Goal: Task Accomplishment & Management: Use online tool/utility

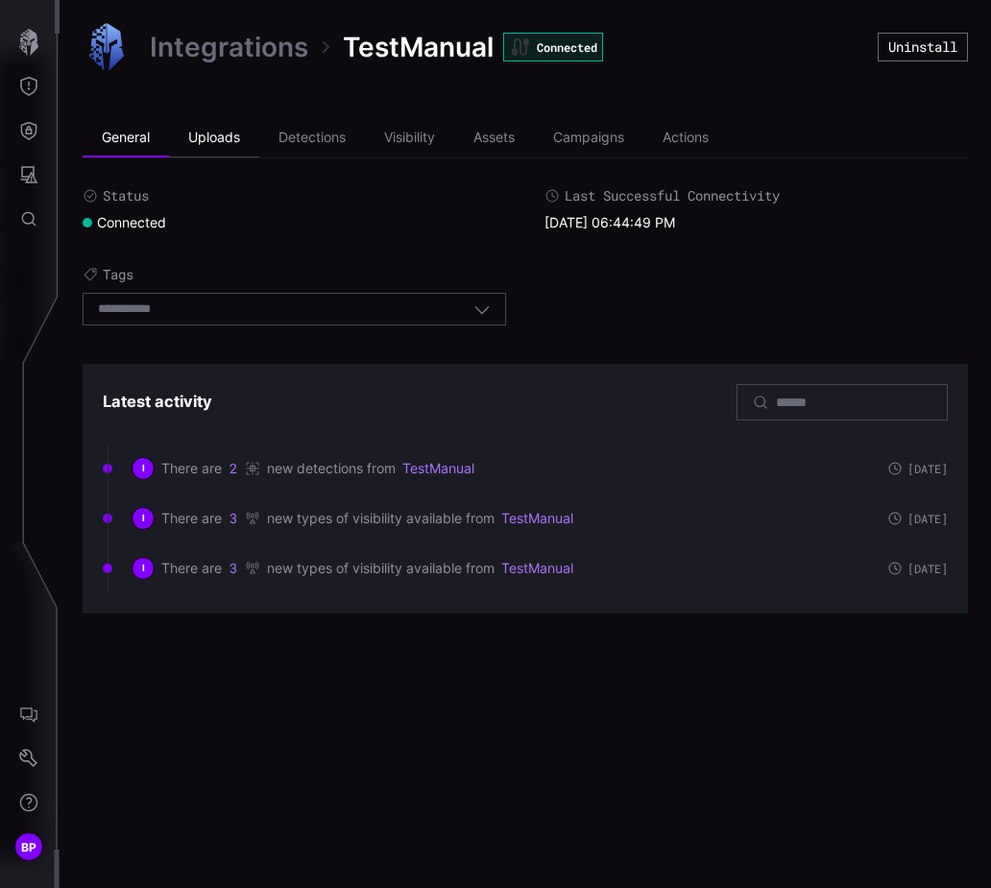
click at [225, 136] on li "Uploads" at bounding box center [214, 138] width 90 height 38
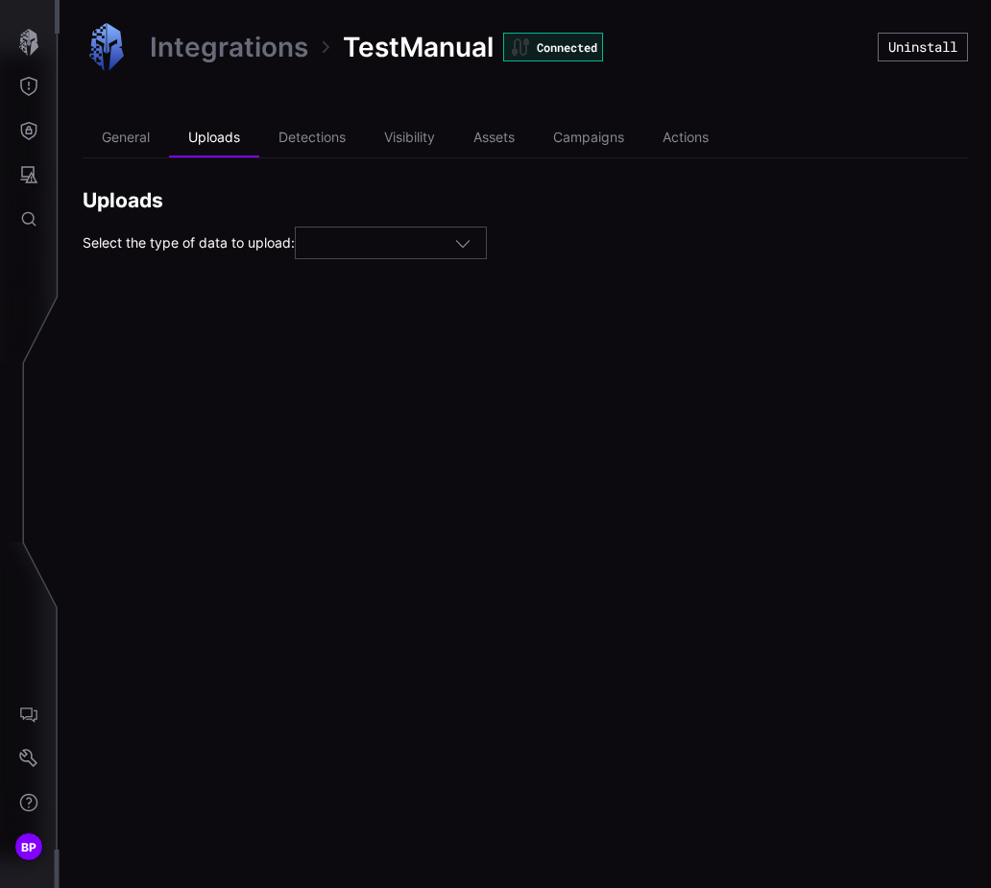
click at [382, 265] on div "Integrations TestManual Connected Uninstall General Uploads Detections Visibili…" at bounding box center [526, 141] width 932 height 282
click at [371, 247] on div at bounding box center [382, 243] width 144 height 17
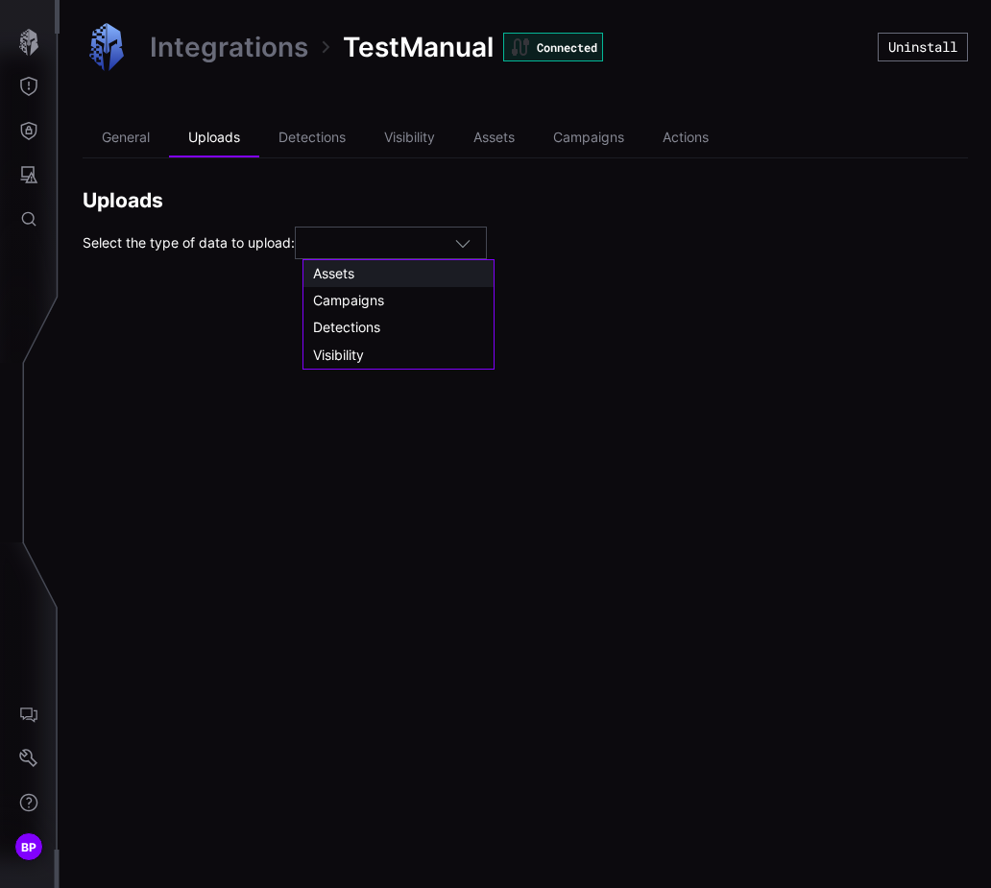
click at [350, 275] on span "Assets" at bounding box center [333, 273] width 41 height 16
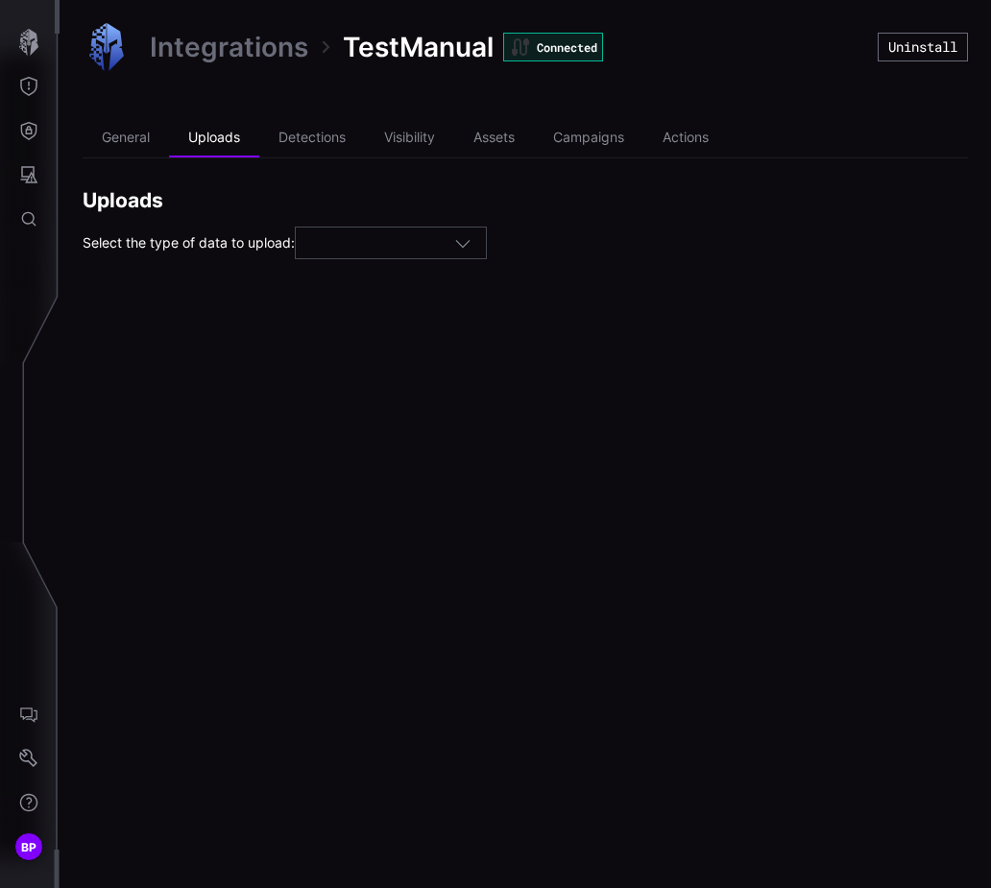
type input "******"
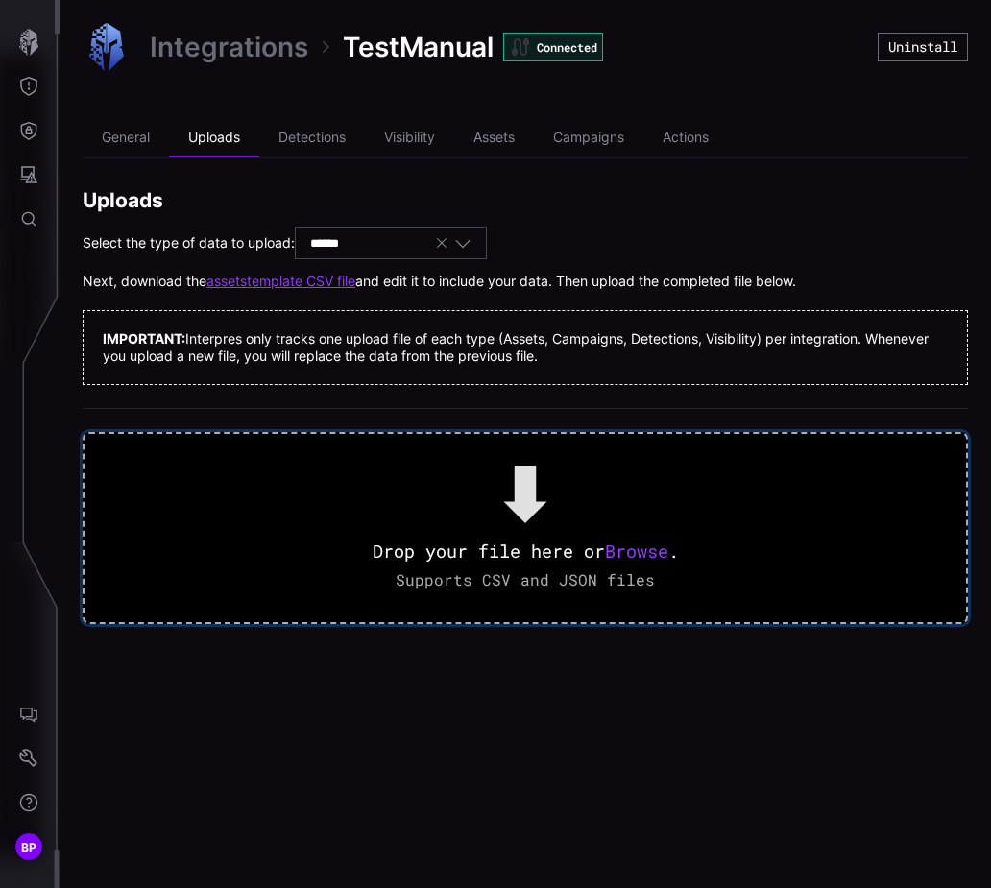
click at [655, 552] on span "Browse" at bounding box center [636, 551] width 63 height 23
click at [637, 545] on span "Browse" at bounding box center [636, 551] width 63 height 23
click at [630, 534] on div "Drop your file here or Browse . Supports CSV and JSON files" at bounding box center [525, 528] width 345 height 279
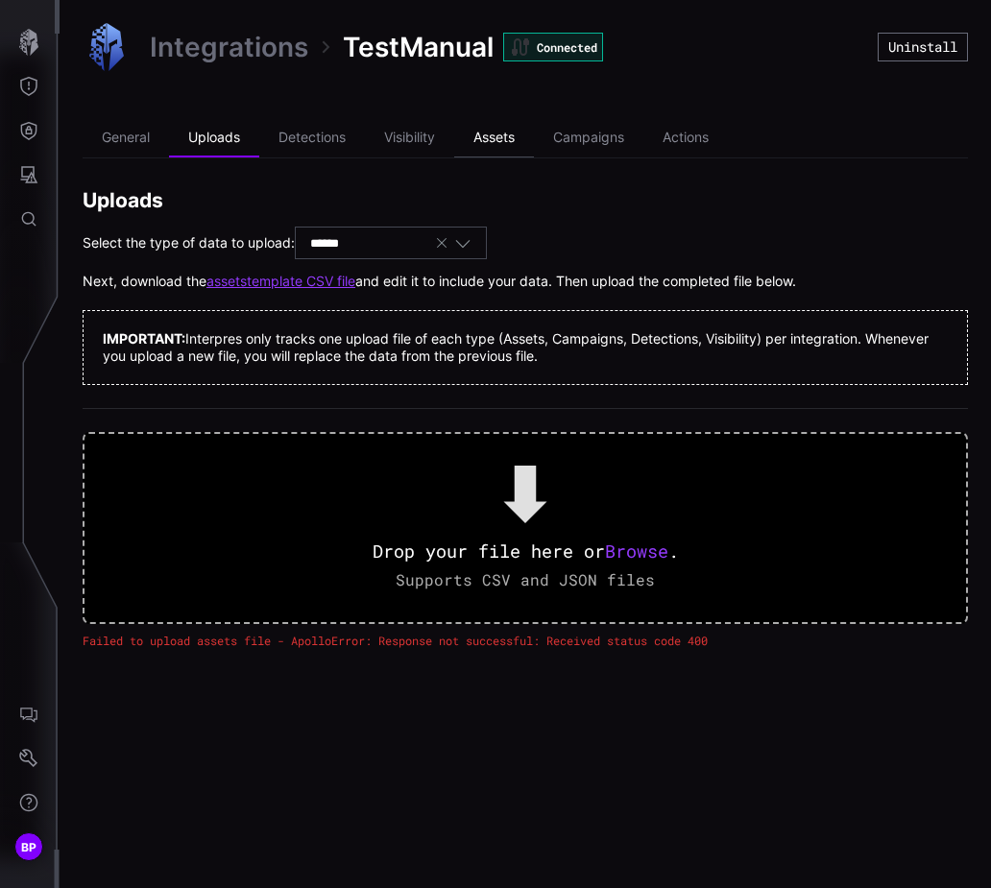
click at [511, 128] on li "Assets" at bounding box center [494, 138] width 80 height 38
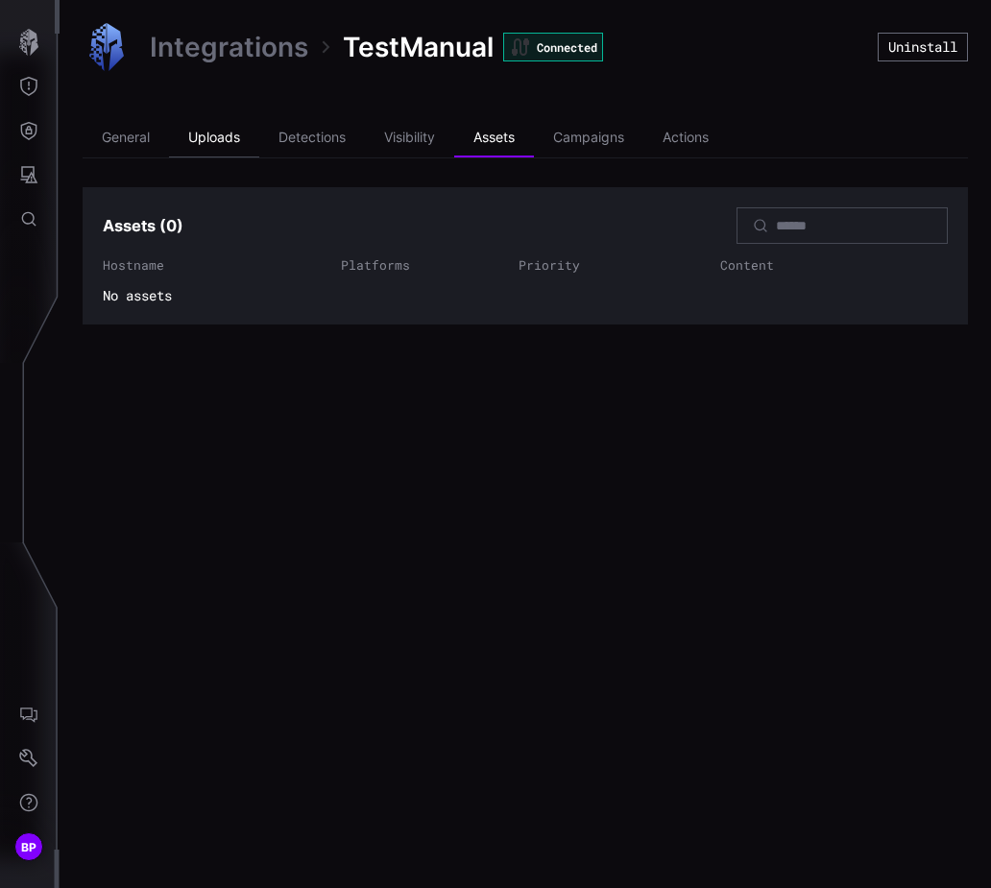
click at [219, 147] on li "Uploads" at bounding box center [214, 138] width 90 height 38
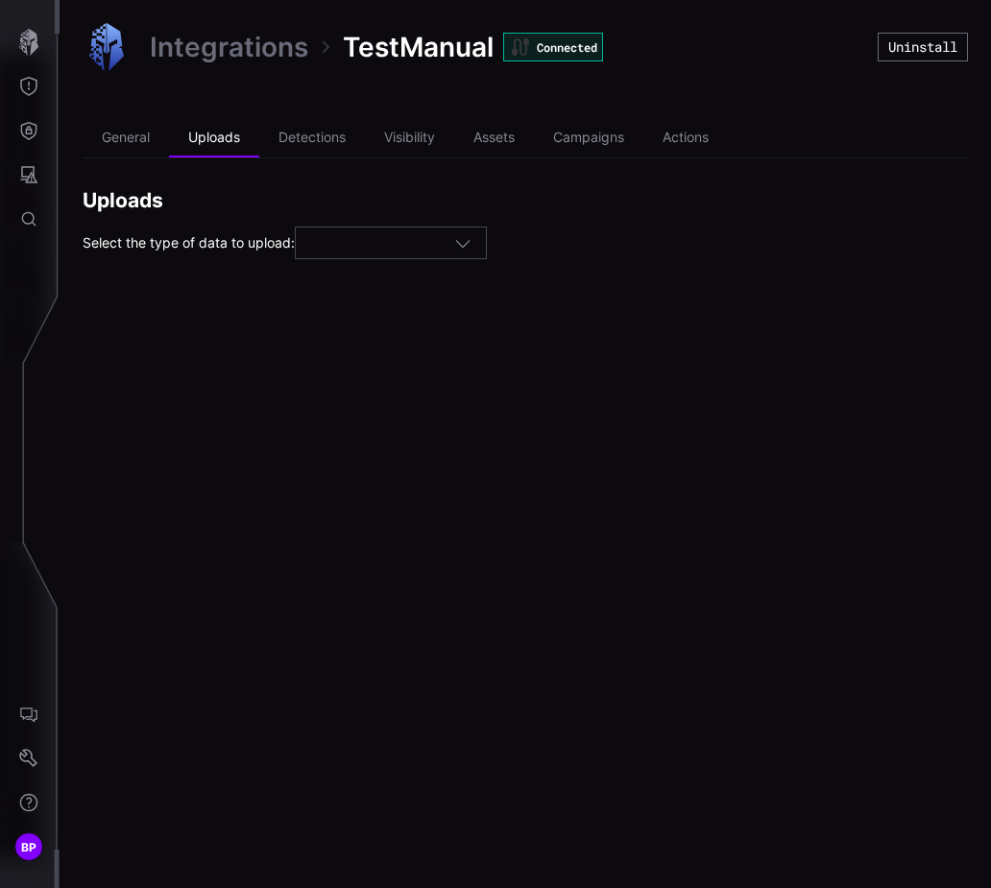
click at [387, 245] on div at bounding box center [382, 243] width 144 height 17
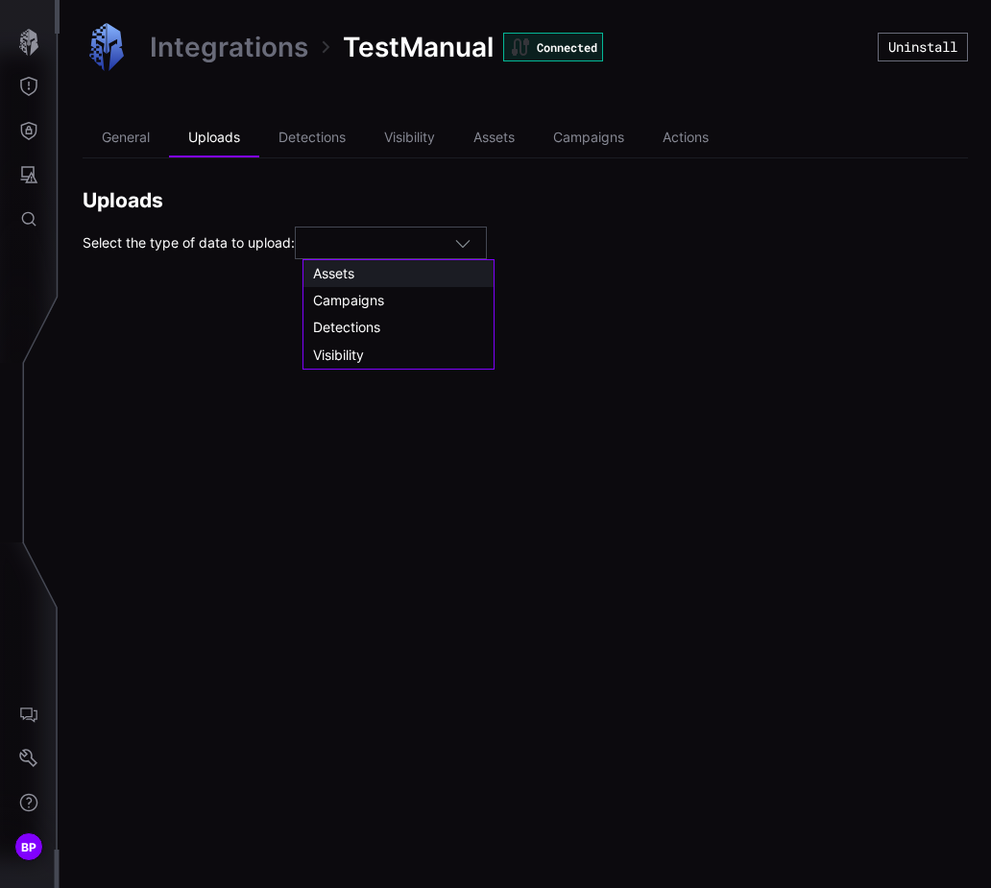
click at [367, 272] on div "Assets" at bounding box center [398, 273] width 171 height 17
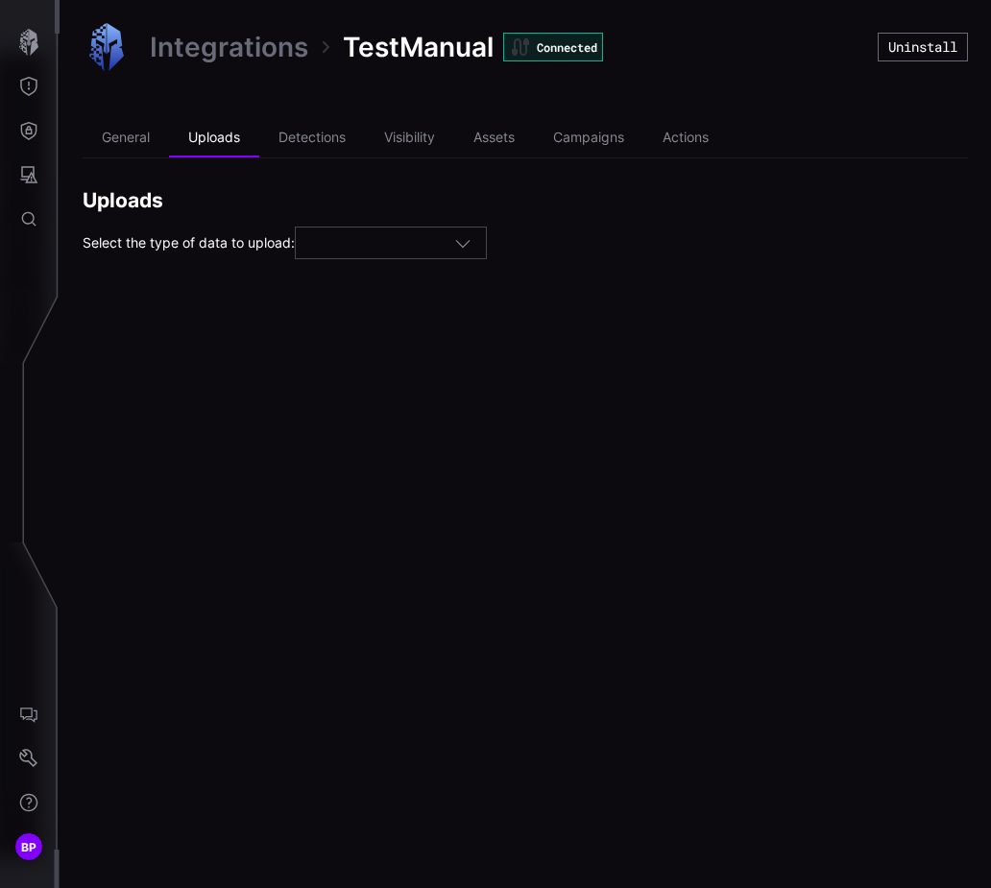
type input "******"
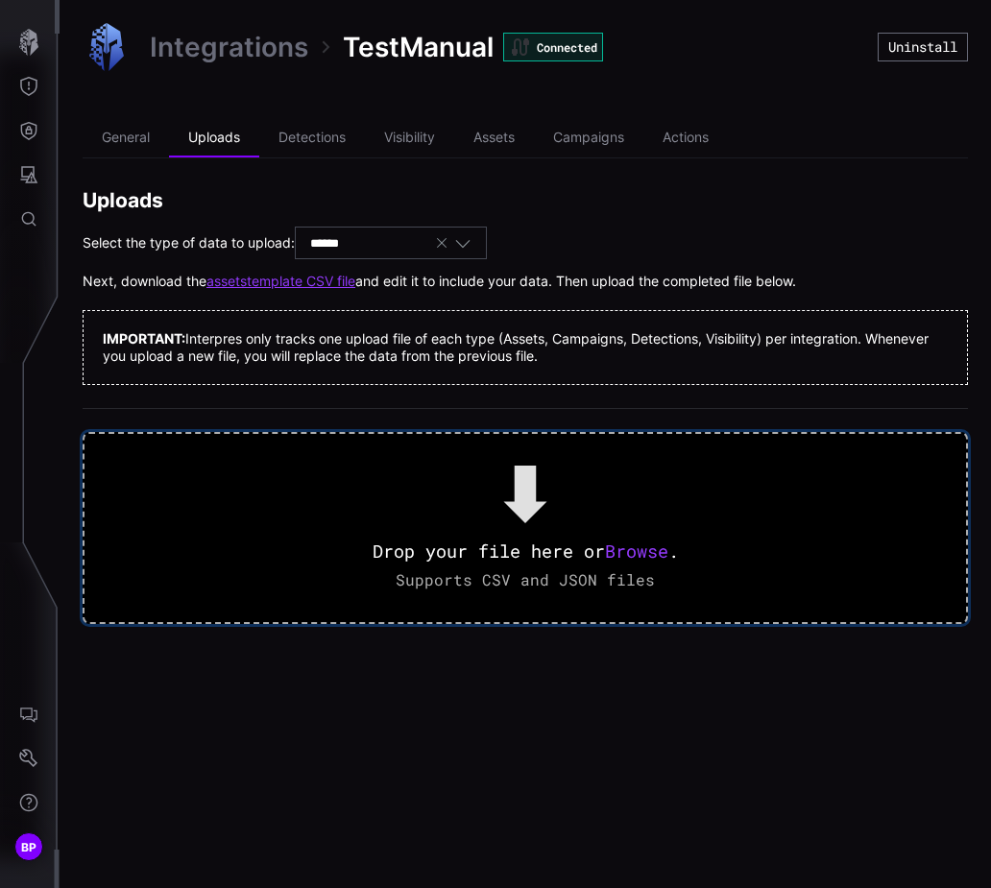
click at [631, 545] on span "Browse" at bounding box center [636, 551] width 63 height 23
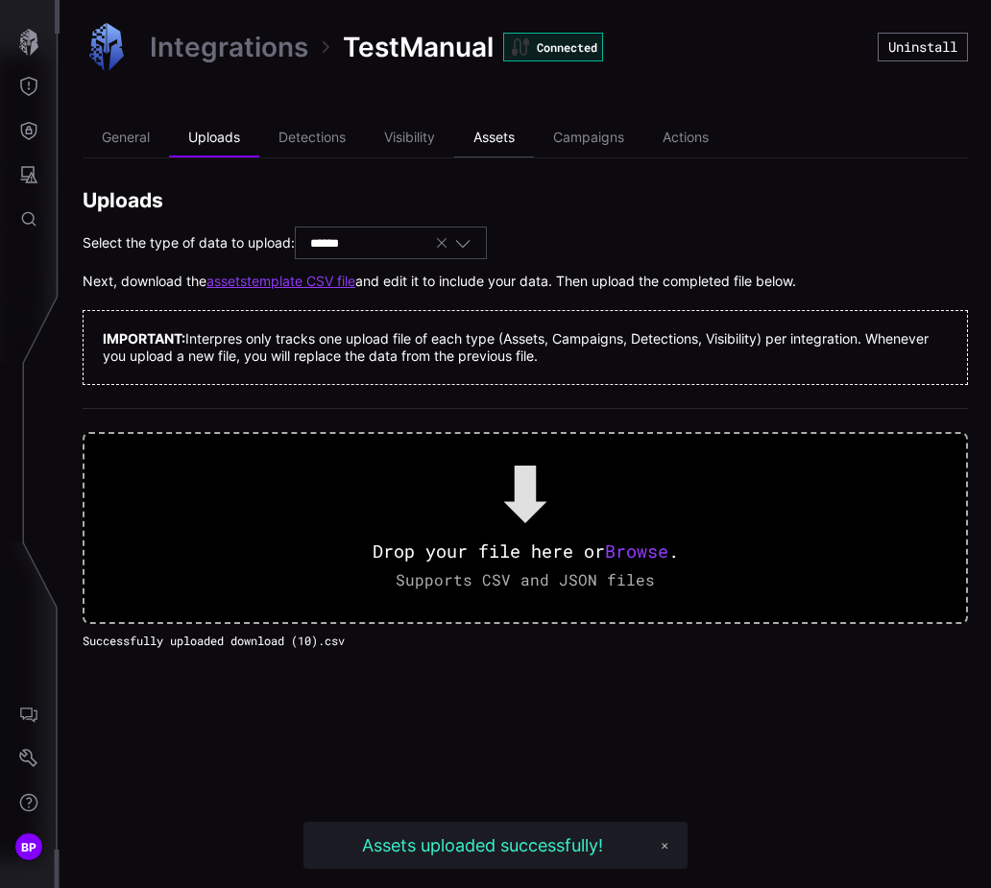
click at [510, 141] on li "Assets" at bounding box center [494, 138] width 80 height 38
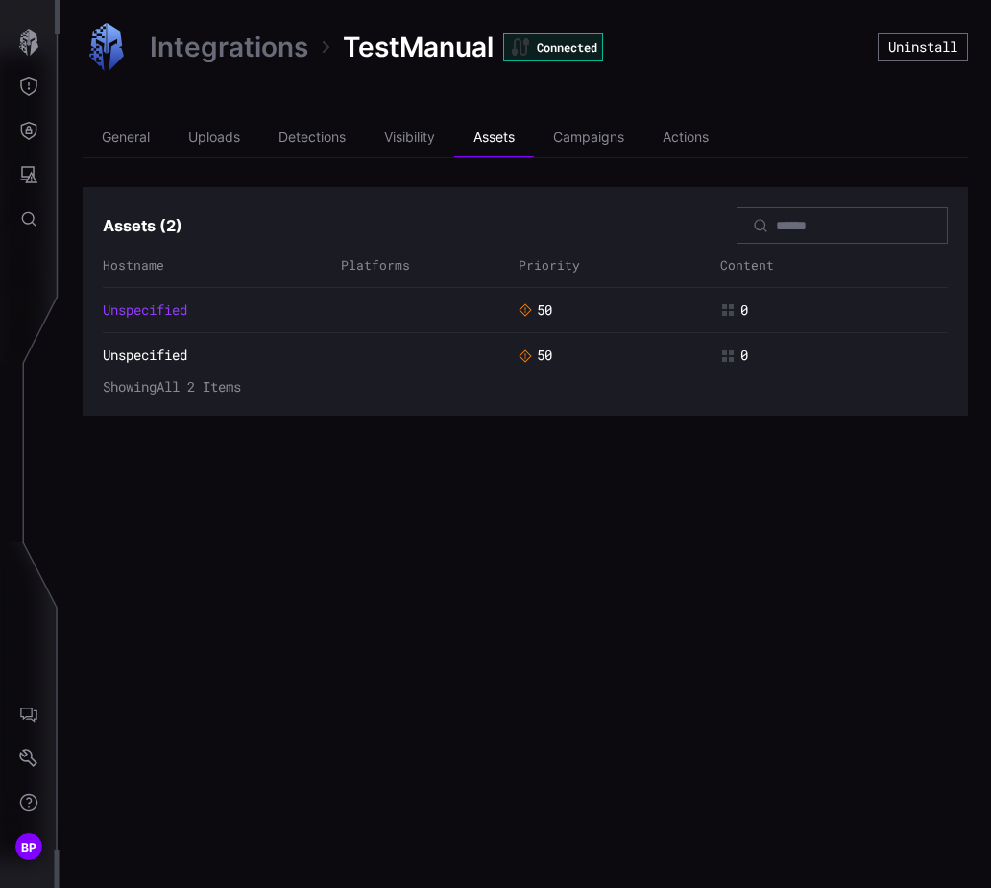
click at [119, 313] on link "Unspecified" at bounding box center [145, 310] width 85 height 17
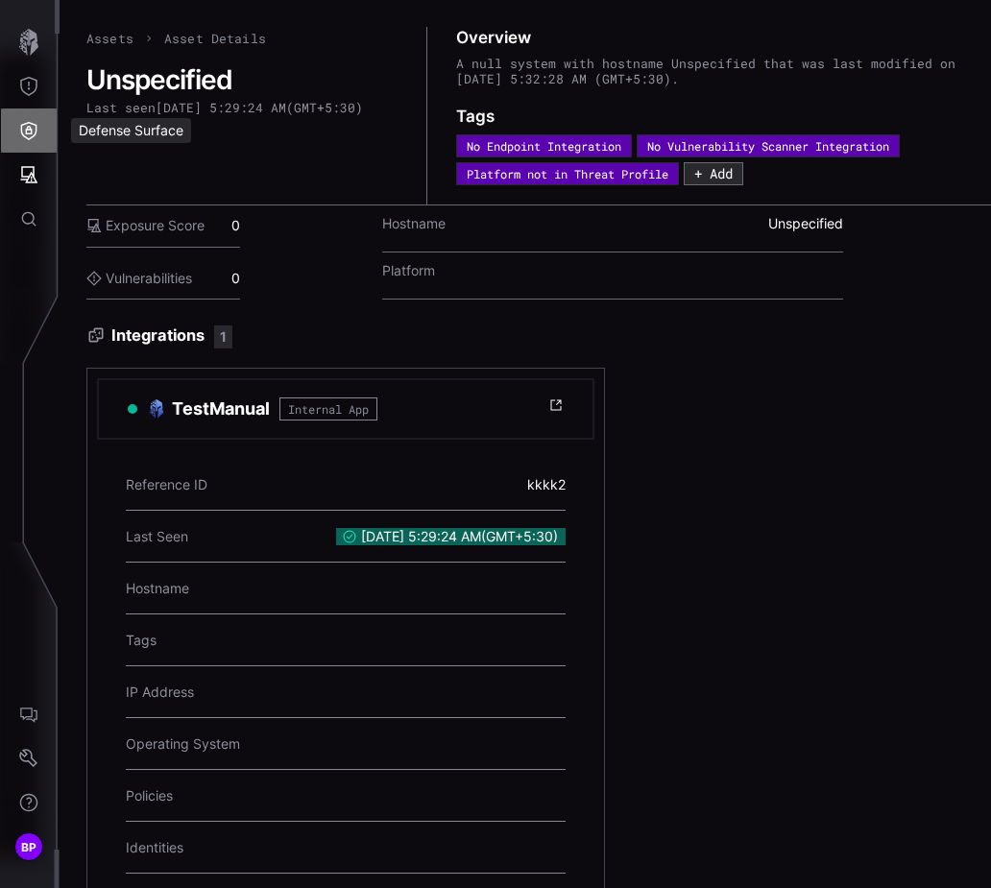
click at [34, 134] on icon "Defense Surface" at bounding box center [28, 130] width 19 height 19
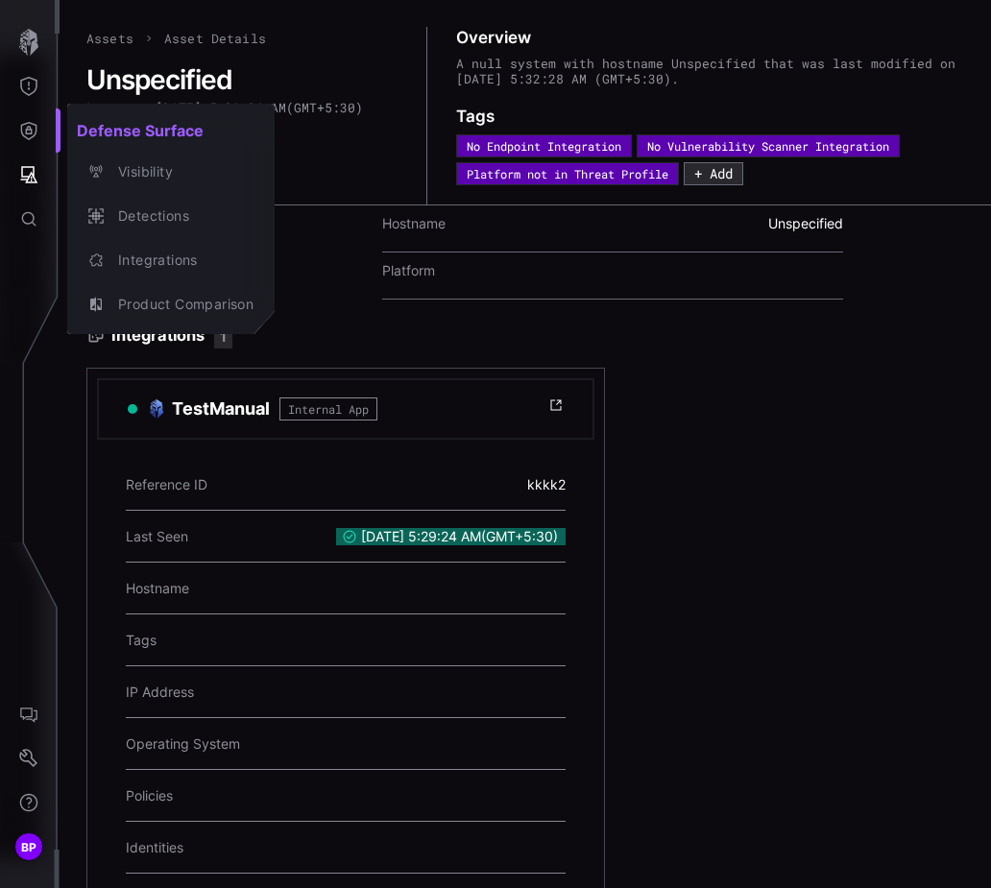
click at [29, 74] on div at bounding box center [495, 444] width 991 height 888
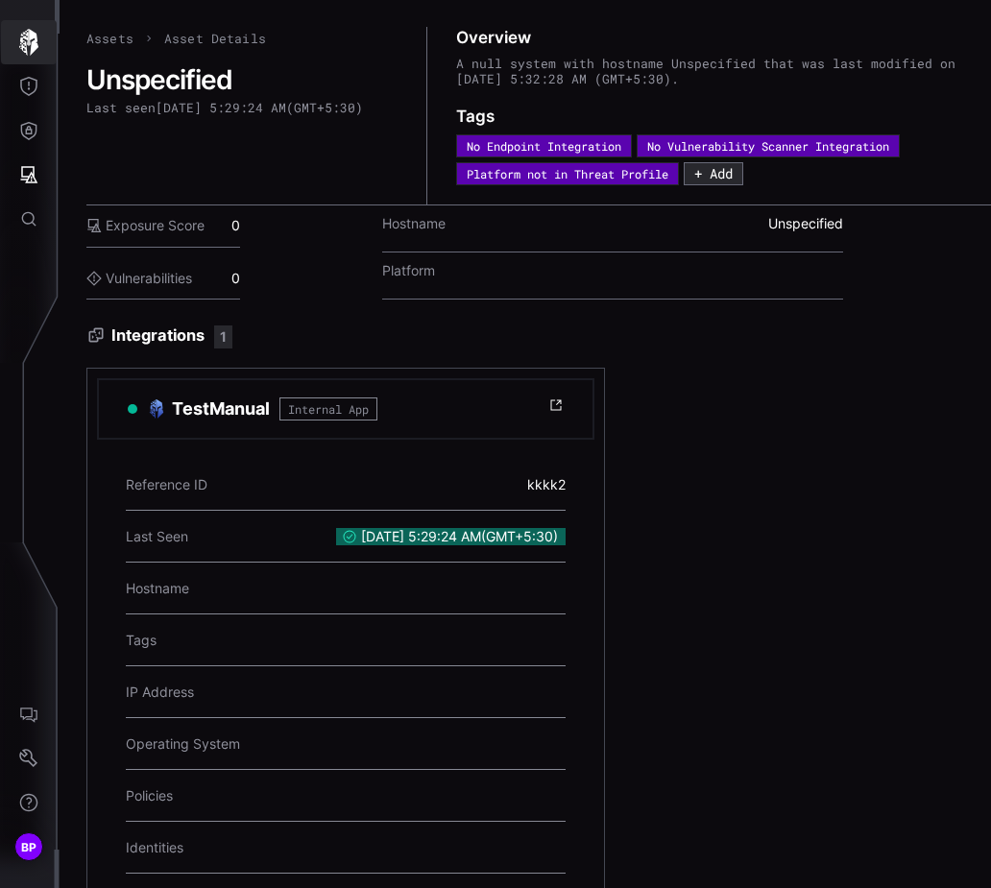
click at [32, 48] on icon "button" at bounding box center [28, 42] width 19 height 27
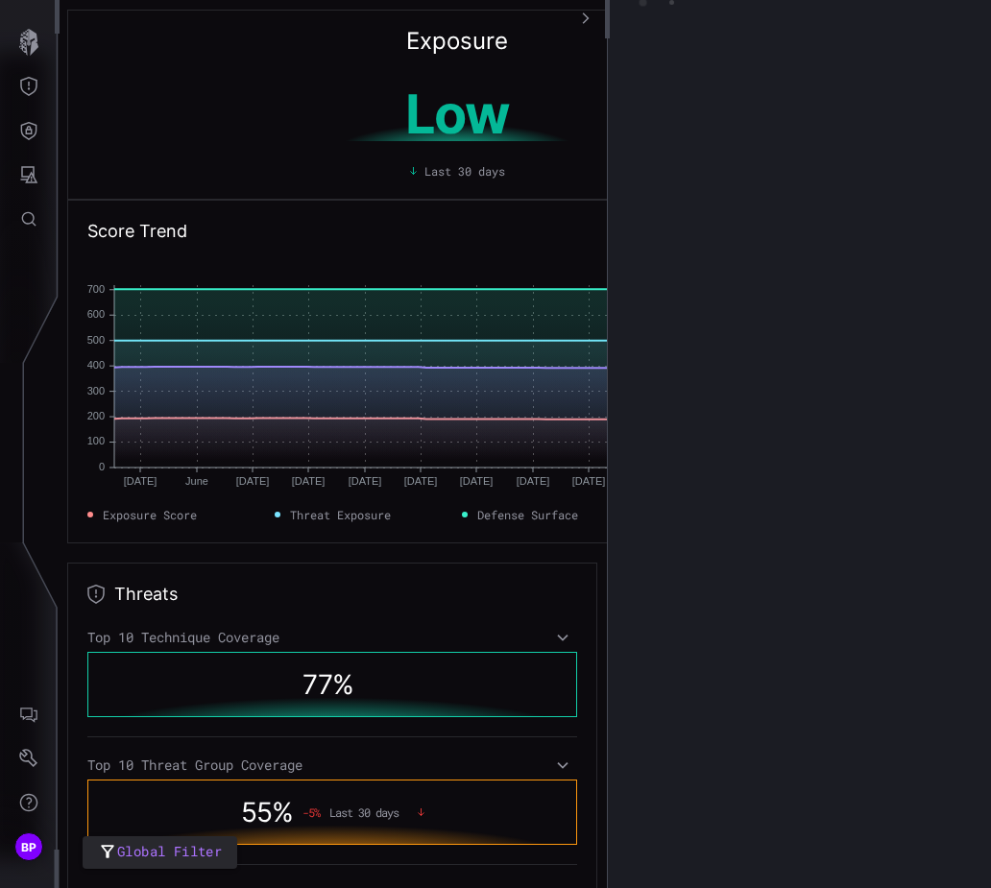
click at [883, 328] on section at bounding box center [799, 444] width 384 height 888
